Goal: Information Seeking & Learning: Learn about a topic

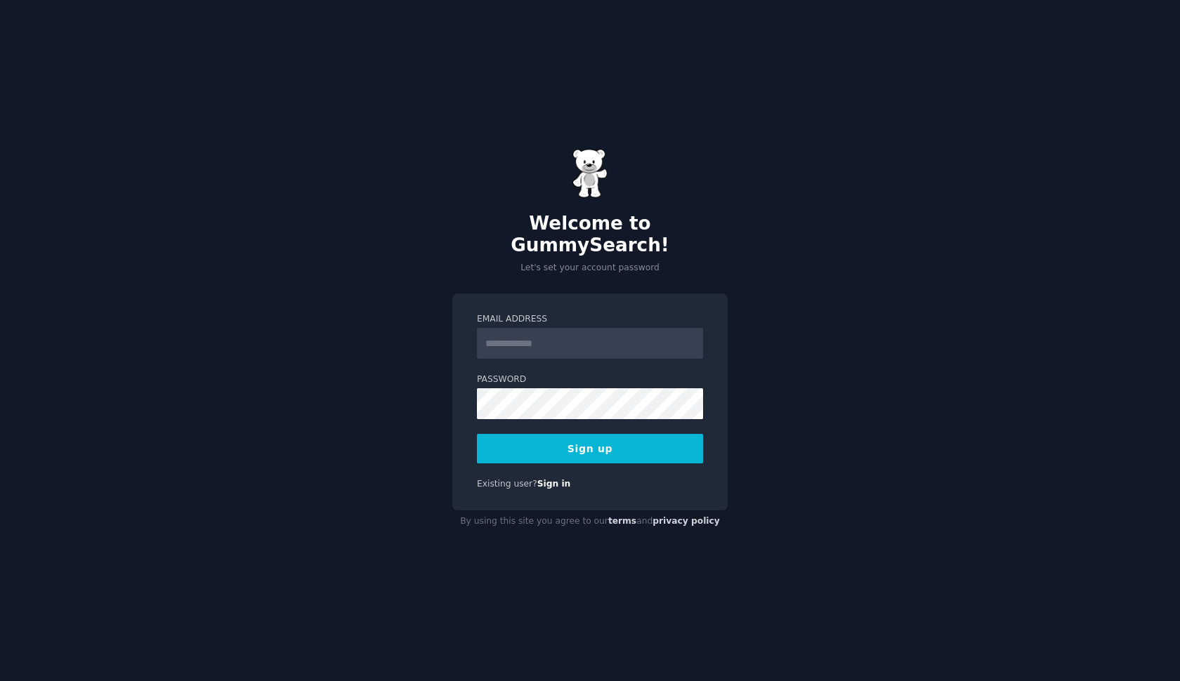
click at [521, 339] on input "Email Address" at bounding box center [590, 343] width 226 height 31
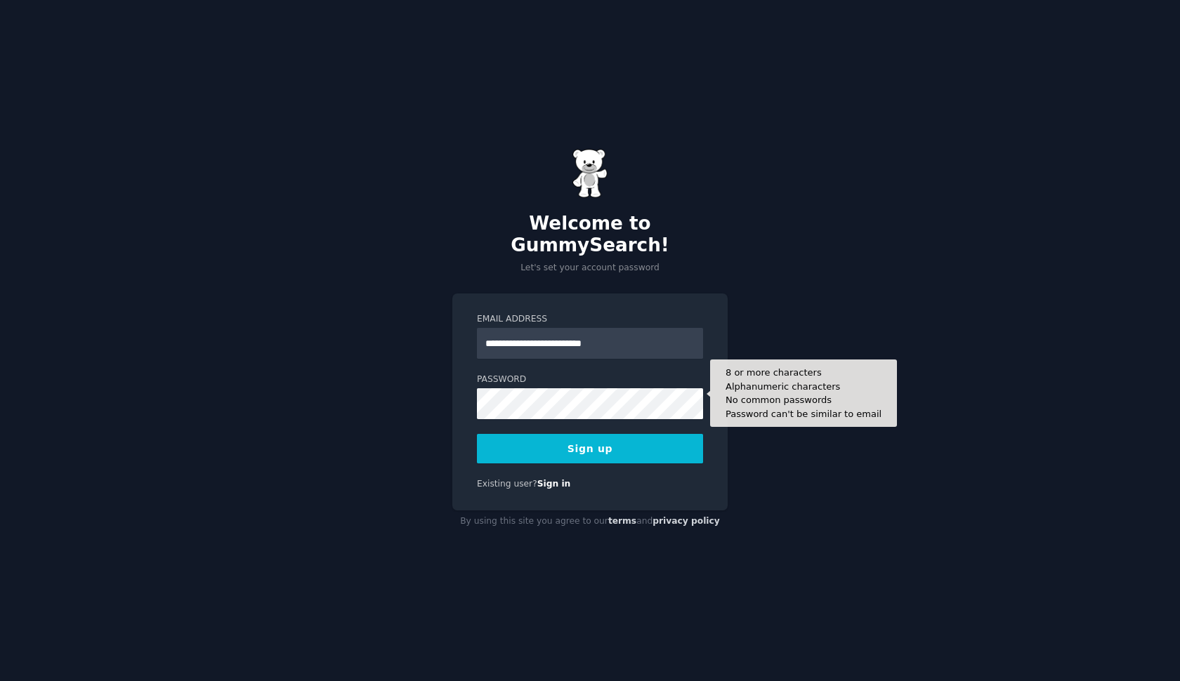
type input "**********"
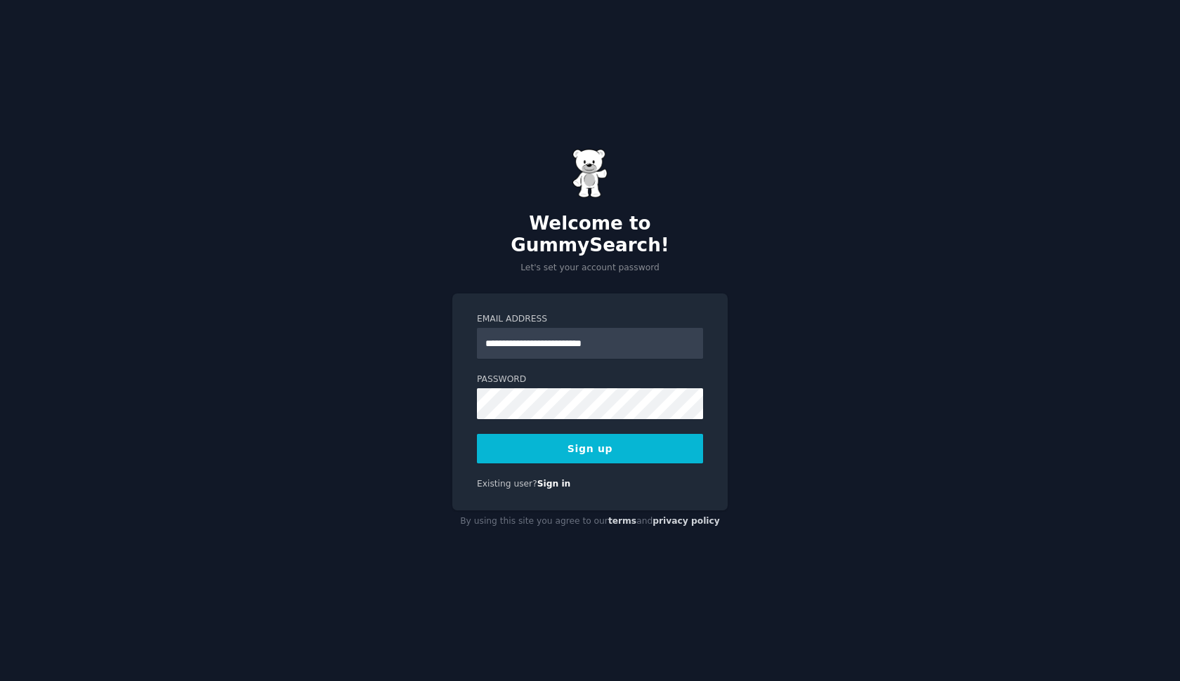
click at [595, 434] on button "Sign up" at bounding box center [590, 448] width 226 height 29
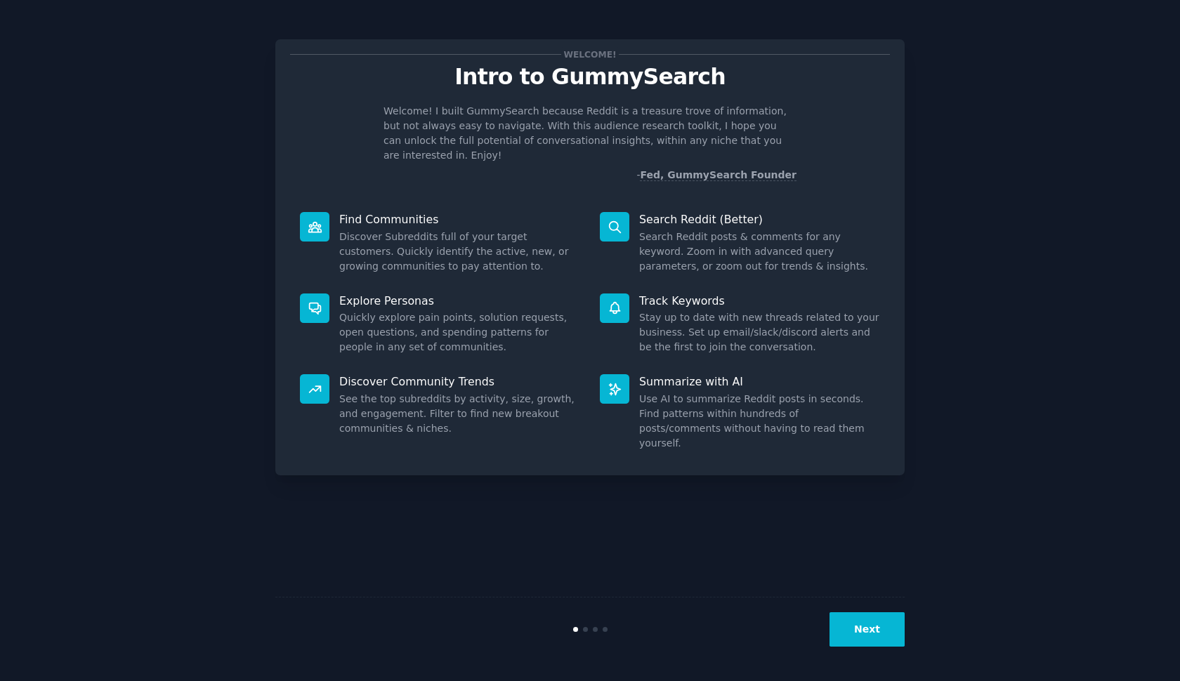
click at [864, 623] on button "Next" at bounding box center [866, 629] width 75 height 34
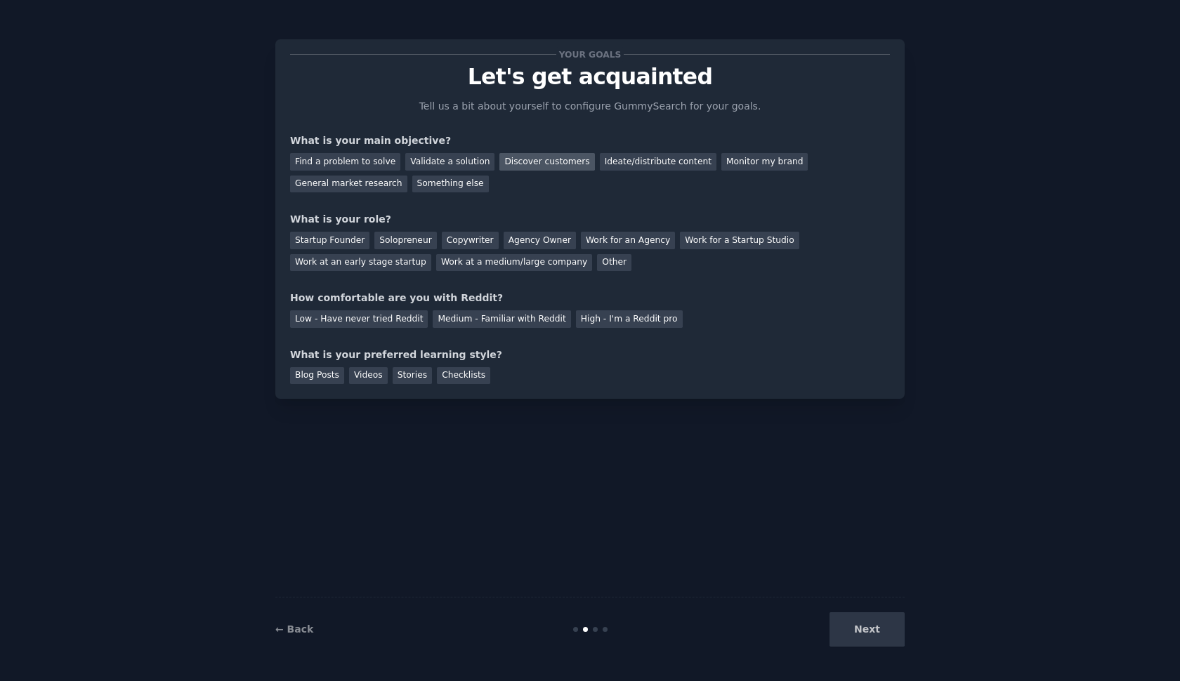
click at [552, 163] on div "Discover customers" at bounding box center [546, 162] width 95 height 18
click at [331, 183] on div "General market research" at bounding box center [348, 185] width 117 height 18
click at [560, 166] on div "Discover customers" at bounding box center [546, 162] width 95 height 18
click at [406, 243] on div "Solopreneur" at bounding box center [405, 241] width 62 height 18
click at [847, 644] on div "Next" at bounding box center [799, 629] width 210 height 34
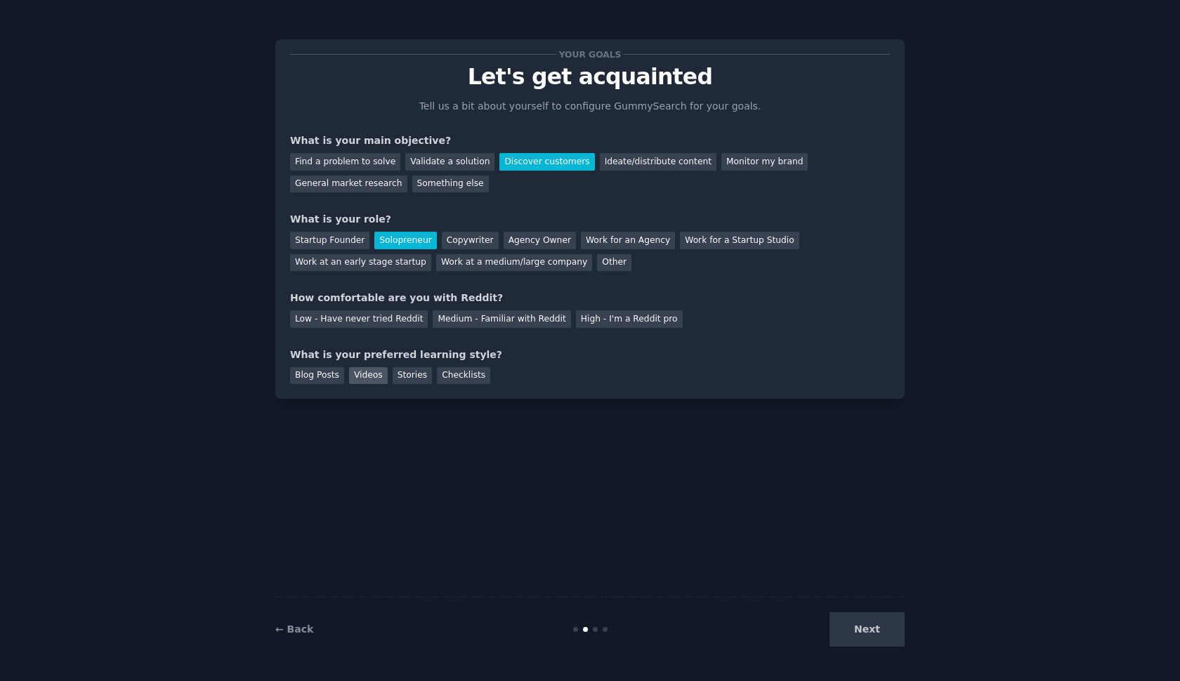
click at [369, 378] on div "Videos" at bounding box center [368, 376] width 39 height 18
click at [414, 380] on div "Stories" at bounding box center [412, 376] width 39 height 18
click at [321, 374] on div "Blog Posts" at bounding box center [317, 376] width 54 height 18
click at [371, 376] on div "Videos" at bounding box center [368, 376] width 39 height 18
click at [447, 375] on div "Checklists" at bounding box center [463, 376] width 53 height 18
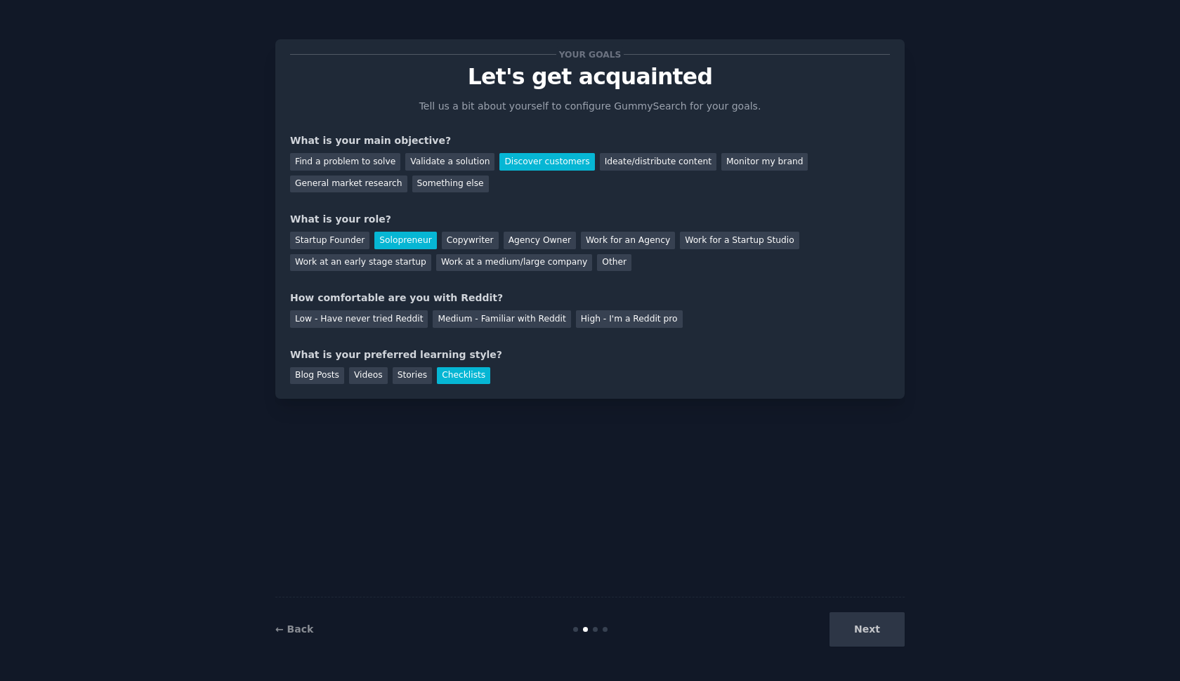
click at [875, 632] on div "Next" at bounding box center [799, 629] width 210 height 34
drag, startPoint x: 481, startPoint y: 297, endPoint x: 285, endPoint y: 294, distance: 195.9
click at [284, 294] on div "Your goals Let's get acquainted Tell us a bit about yourself to configure Gummy…" at bounding box center [589, 219] width 629 height 360
copy div "How comfortable are you with Reddit?"
click at [302, 322] on div "Low - Have never tried Reddit" at bounding box center [359, 319] width 138 height 18
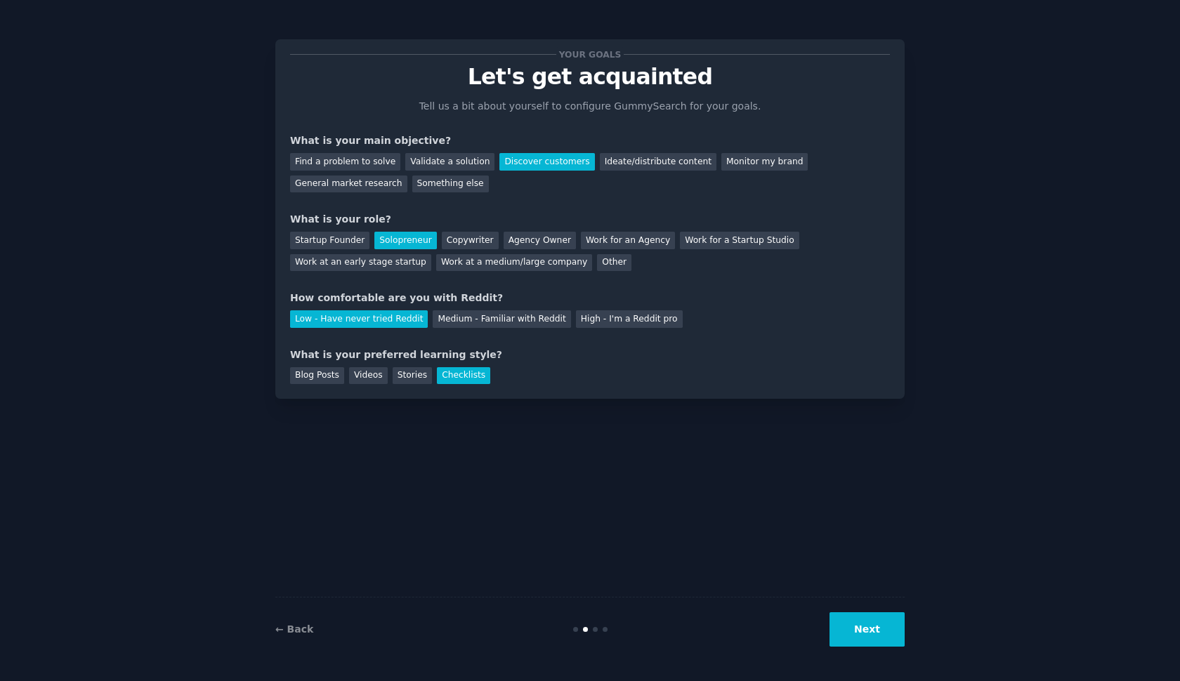
click at [855, 623] on button "Next" at bounding box center [866, 629] width 75 height 34
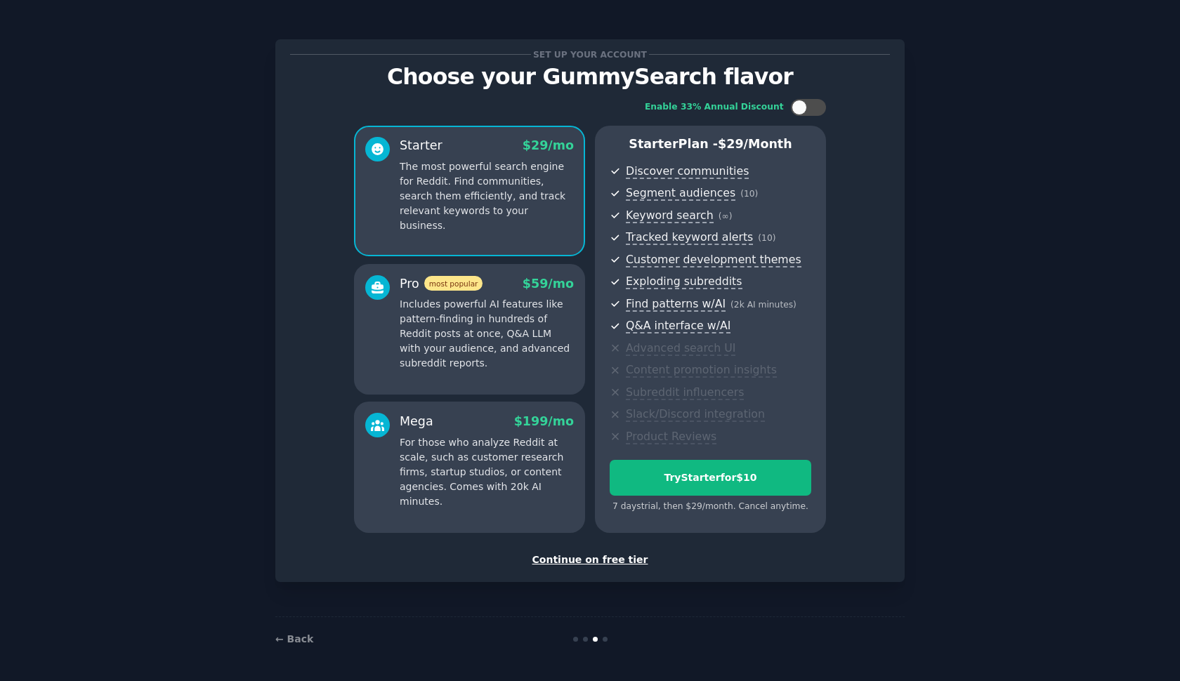
click at [602, 555] on div "Continue on free tier" at bounding box center [590, 560] width 600 height 15
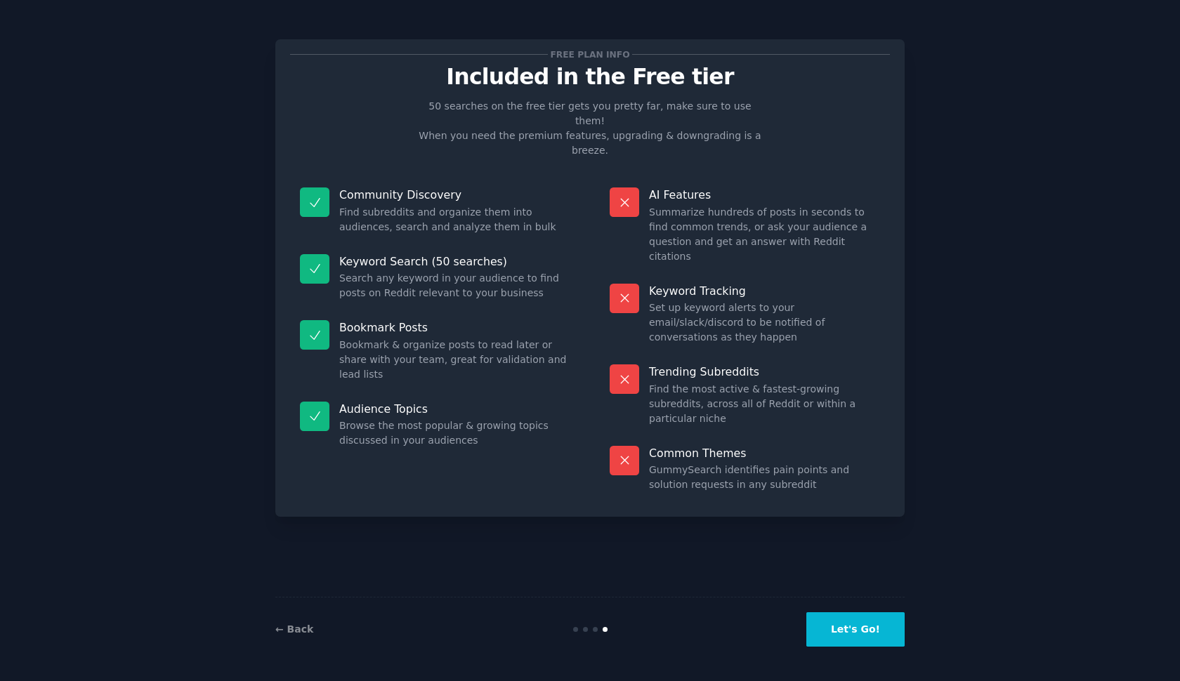
click at [869, 633] on button "Let's Go!" at bounding box center [855, 629] width 98 height 34
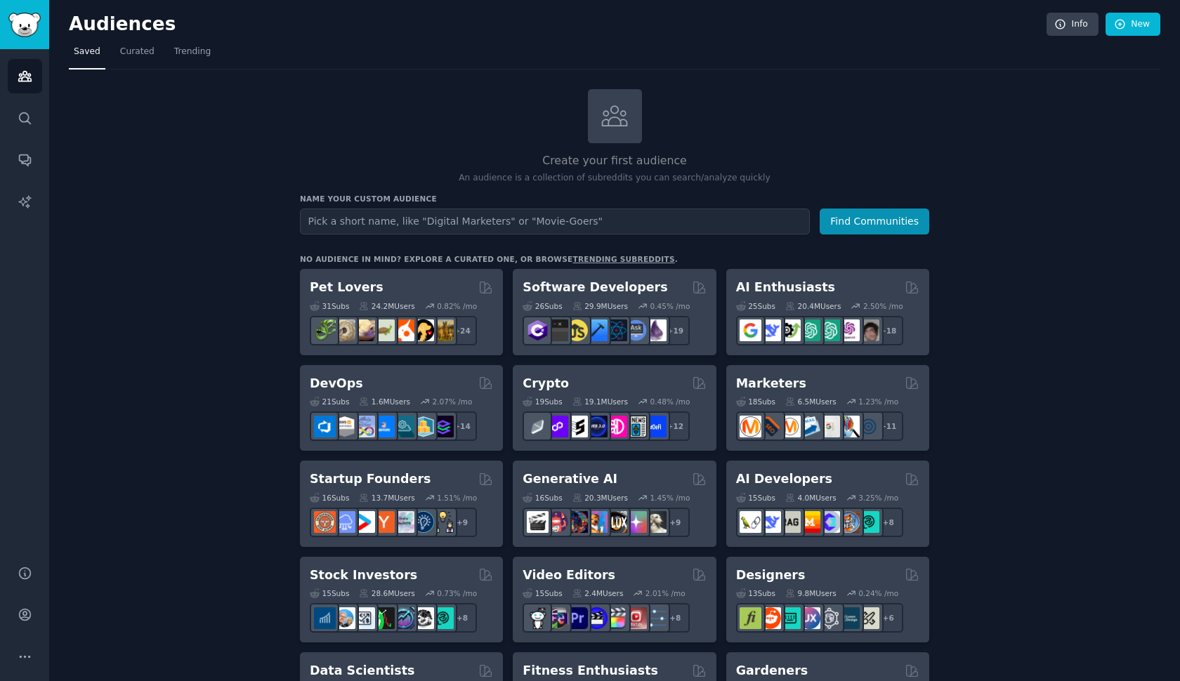
click at [375, 221] on input "text" at bounding box center [555, 222] width 510 height 26
type input "strategic planners"
click at [875, 220] on button "Find Communities" at bounding box center [874, 222] width 110 height 26
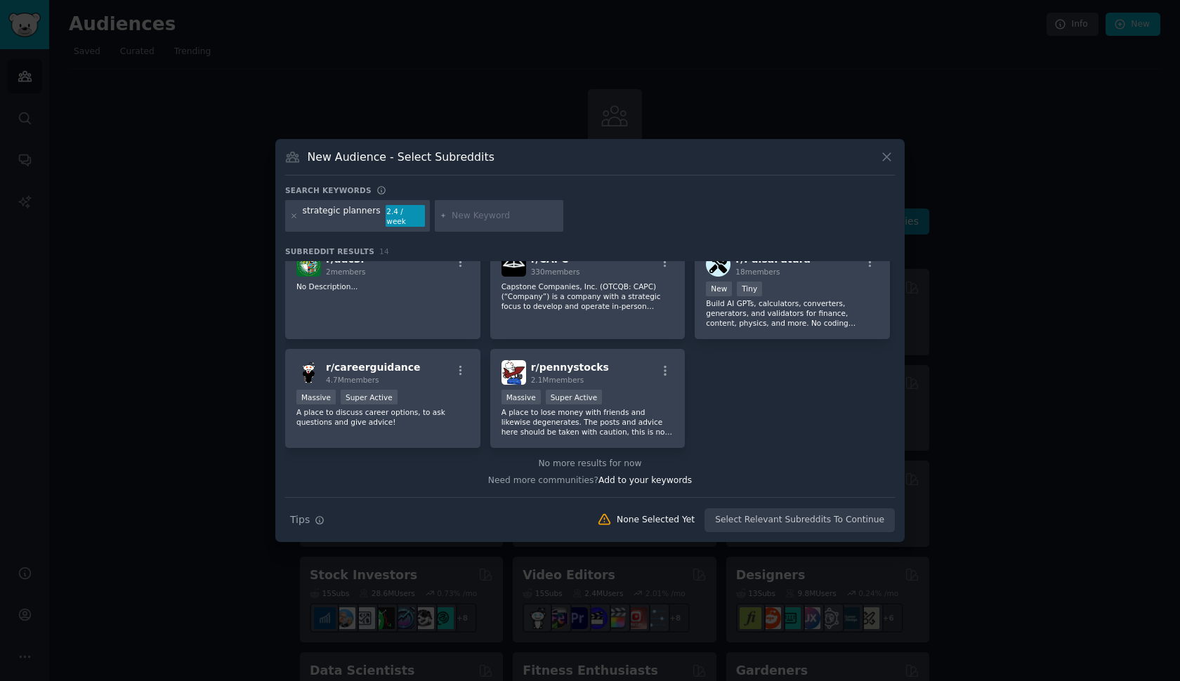
scroll to position [345, 0]
click at [882, 164] on icon at bounding box center [886, 157] width 15 height 15
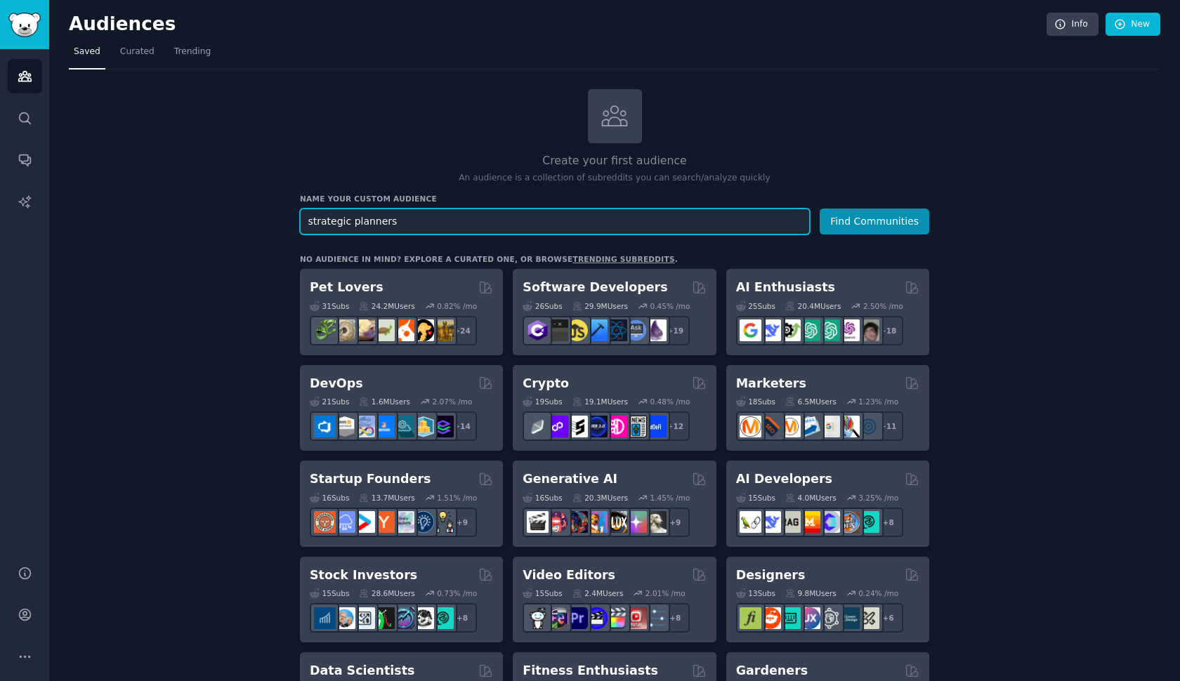
drag, startPoint x: 412, startPoint y: 218, endPoint x: 298, endPoint y: 212, distance: 113.9
click at [300, 213] on input "strategic planners" at bounding box center [555, 222] width 510 height 26
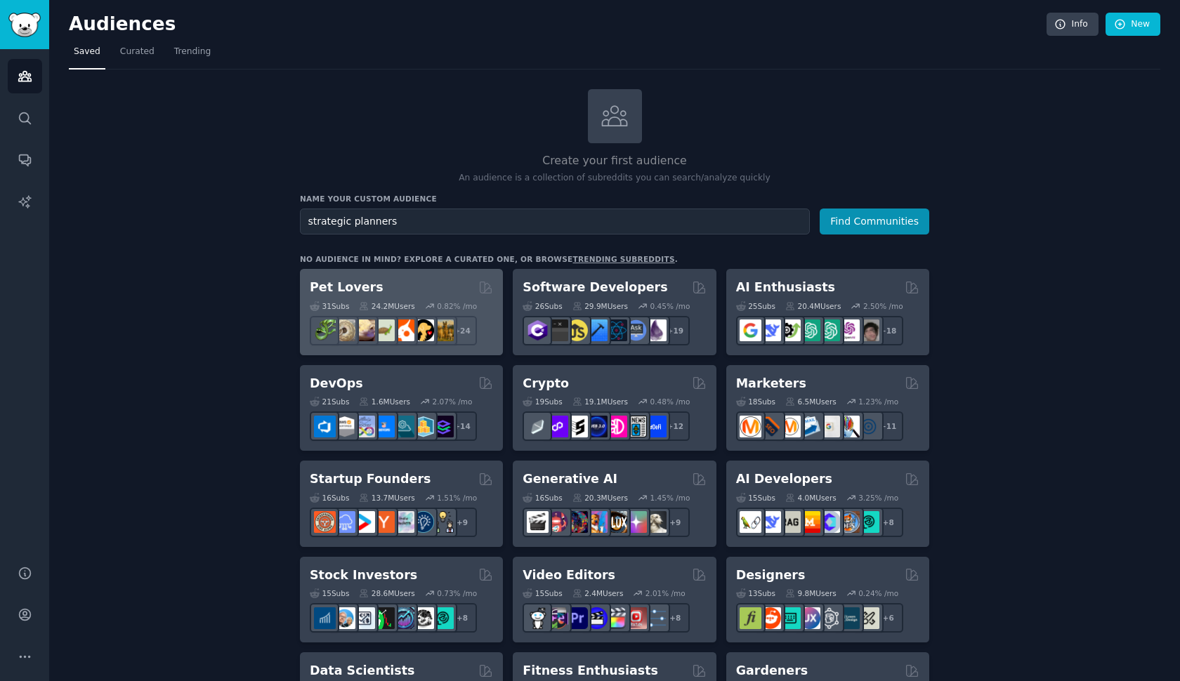
click at [340, 293] on h2 "Pet Lovers" at bounding box center [347, 288] width 74 height 18
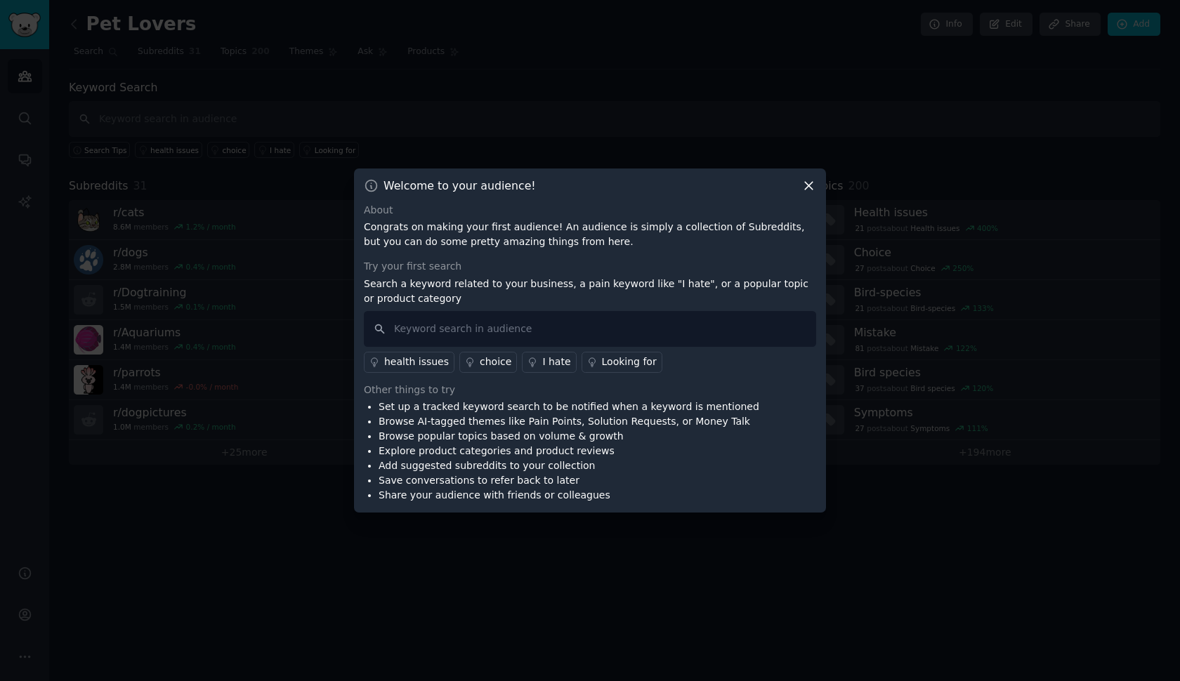
click at [809, 185] on icon at bounding box center [809, 186] width 8 height 8
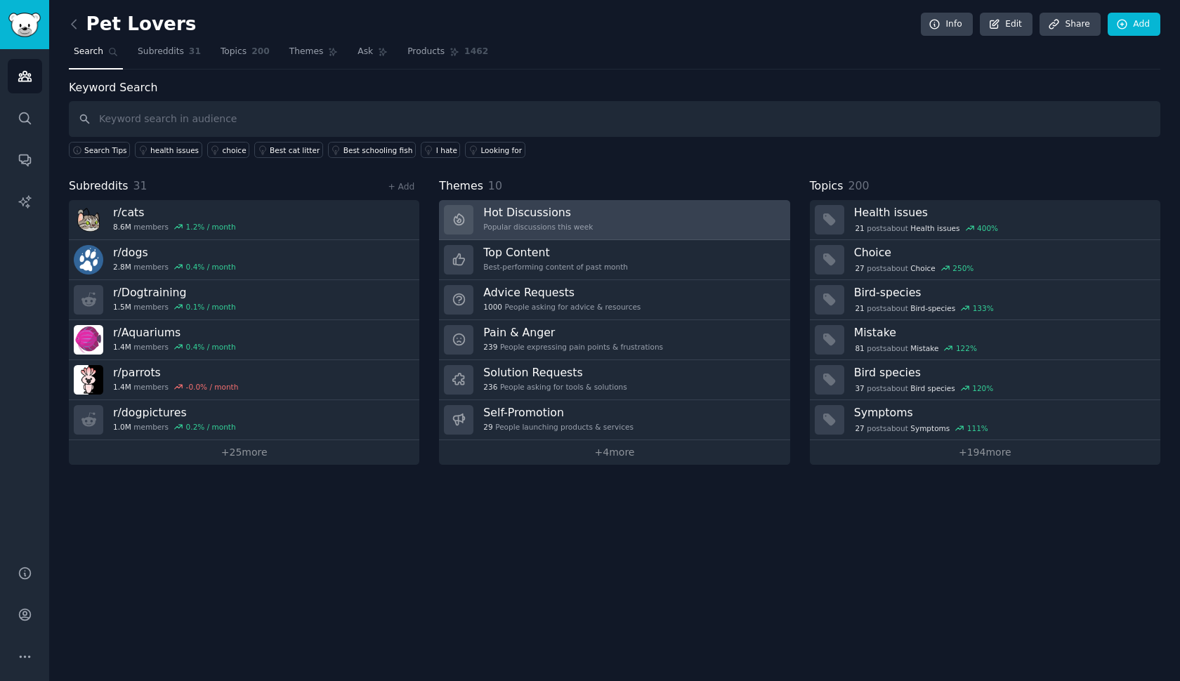
click at [520, 210] on h3 "Hot Discussions" at bounding box center [538, 212] width 110 height 15
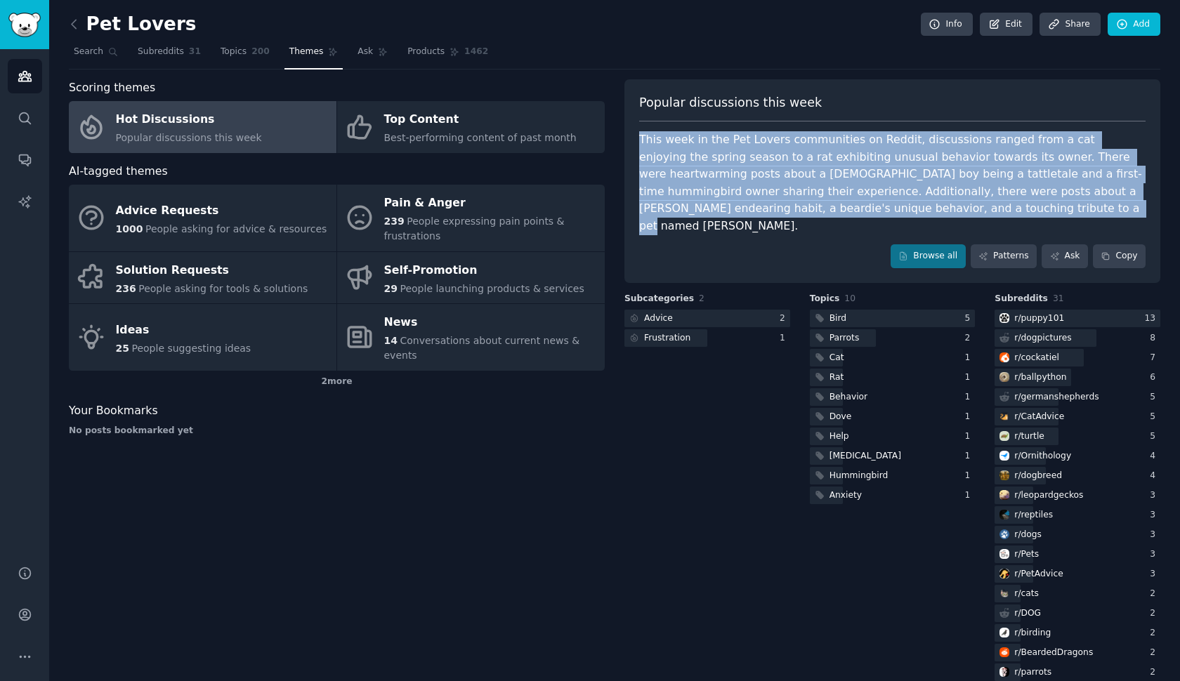
drag, startPoint x: 910, startPoint y: 210, endPoint x: 616, endPoint y: 145, distance: 301.4
click at [616, 145] on div "Scoring themes Hot Discussions Popular discussions this week Top Content Best-p…" at bounding box center [614, 489] width 1091 height 821
copy div "This week in the Pet Lovers communities on Reddit, discussions ranged from a ca…"
